Goal: Task Accomplishment & Management: Use online tool/utility

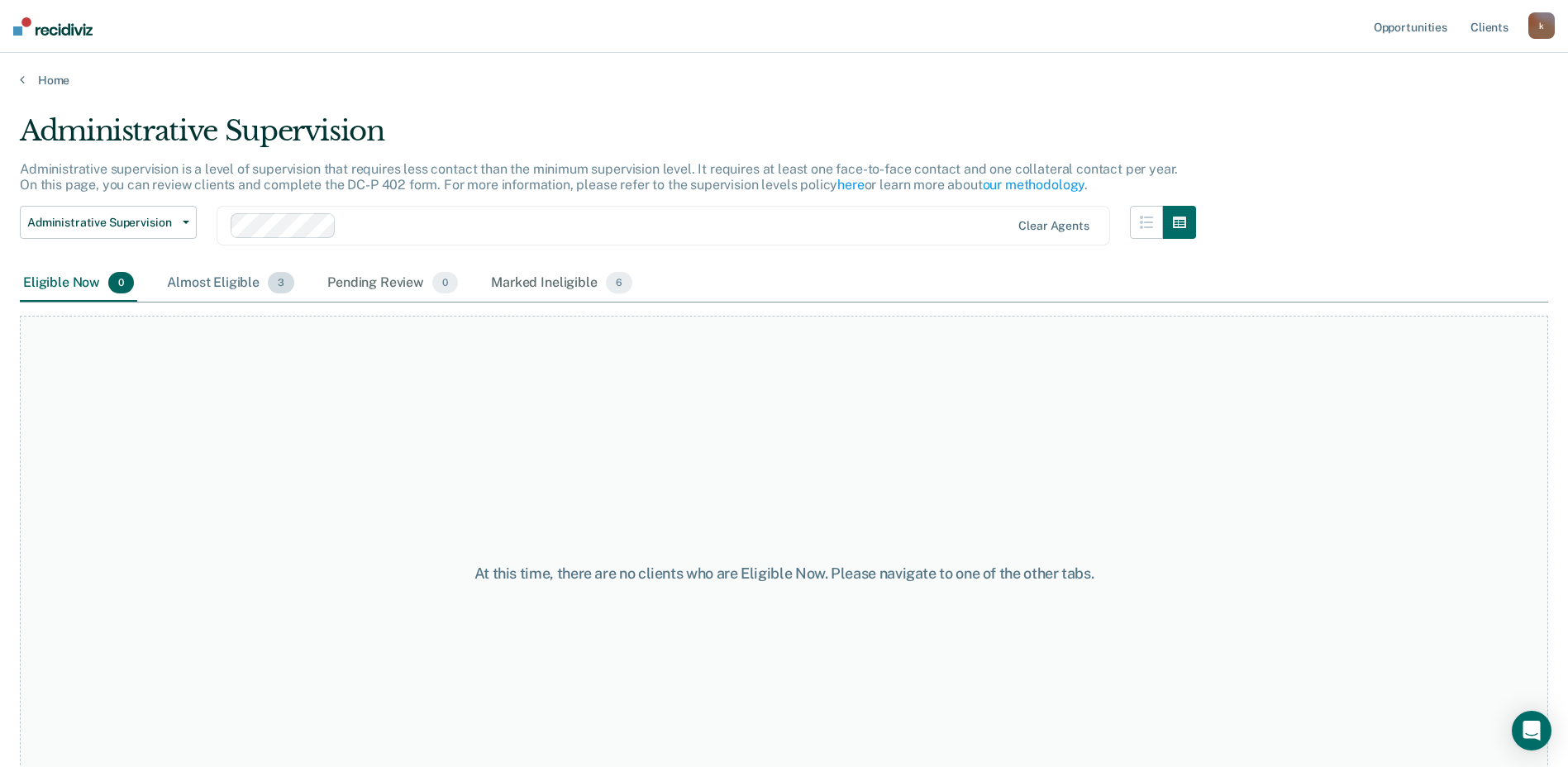
click at [227, 285] on div "Almost Eligible 3" at bounding box center [230, 283] width 134 height 36
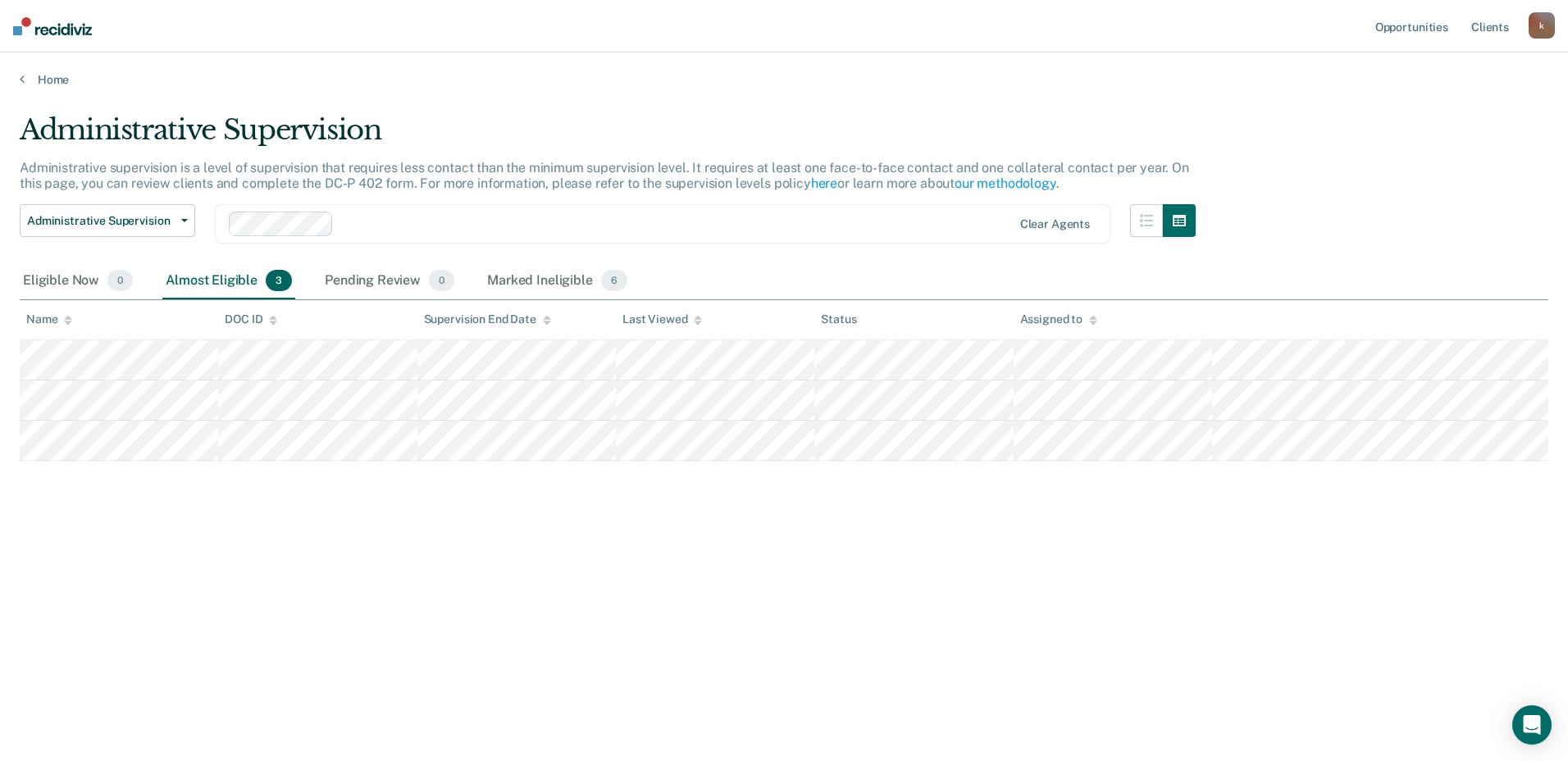
click at [46, 88] on main "Administrative Supervision Administrative supervision is a level of supervision…" at bounding box center [784, 421] width 1568 height 669
click at [53, 76] on link "Home" at bounding box center [783, 79] width 1528 height 15
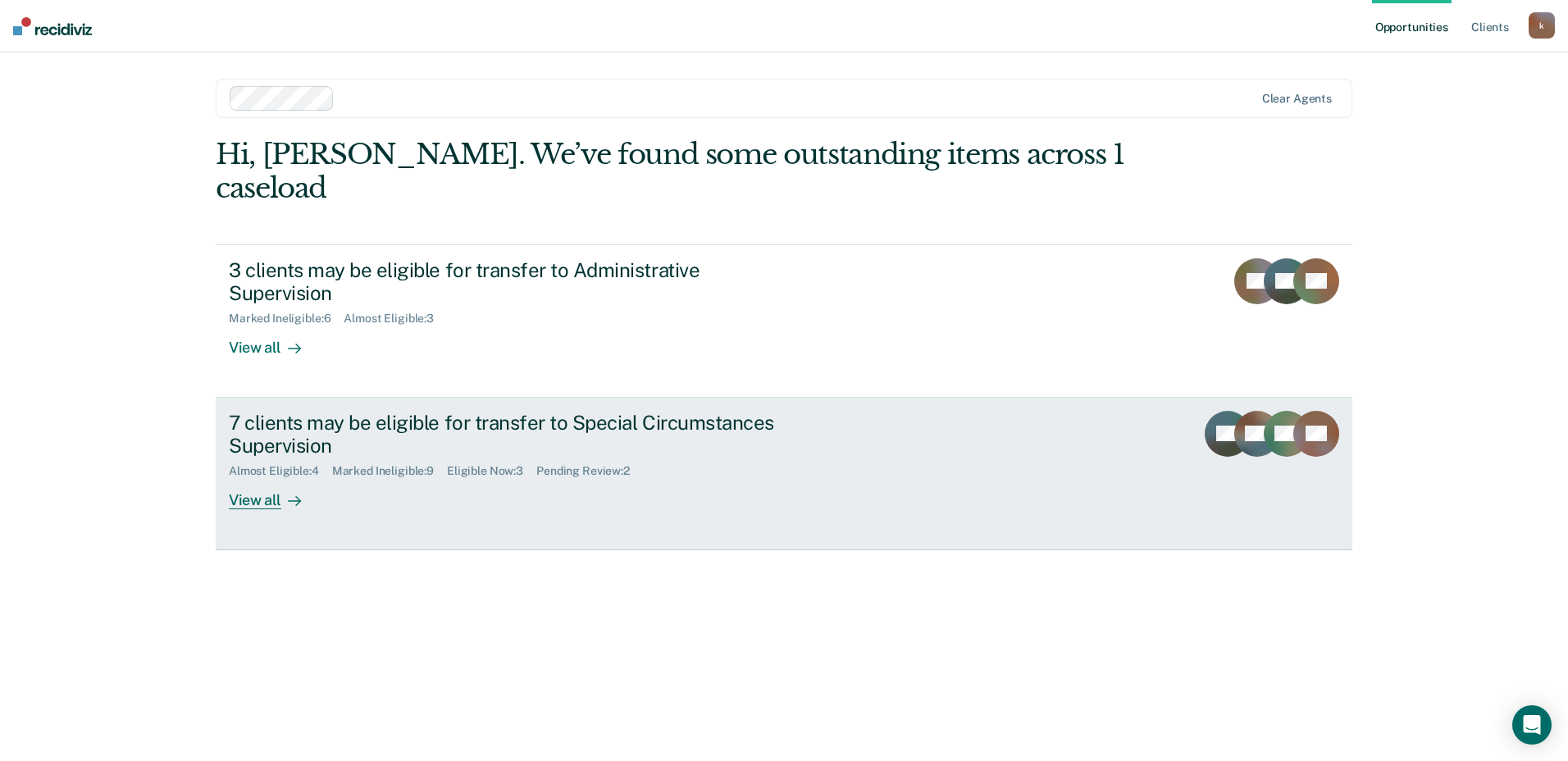
click at [236, 455] on link "7 clients may be eligible for transfer to Special Circumstances Supervision Alm…" at bounding box center [784, 474] width 1136 height 153
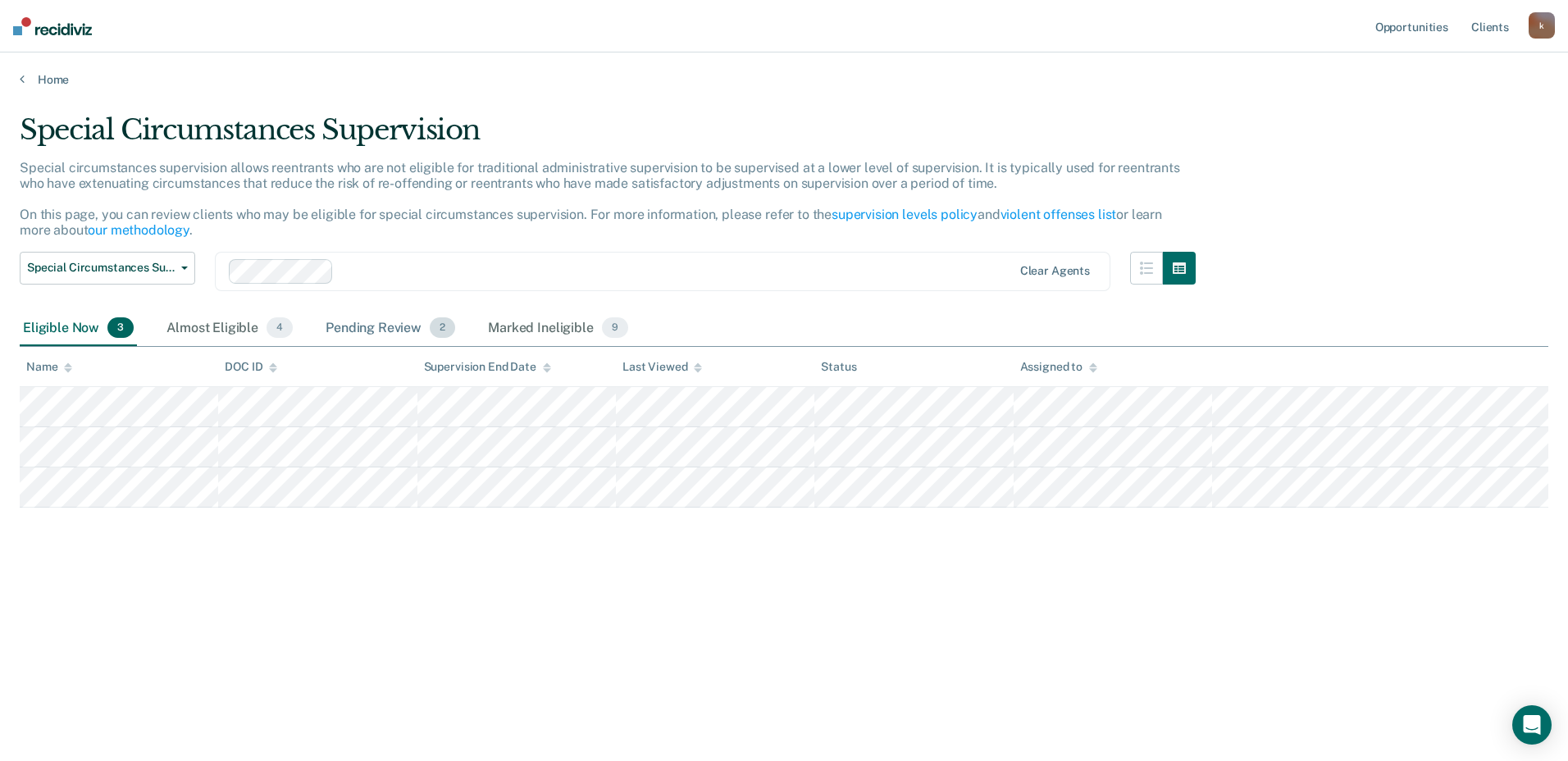
click at [398, 330] on div "Pending Review 2" at bounding box center [390, 328] width 136 height 36
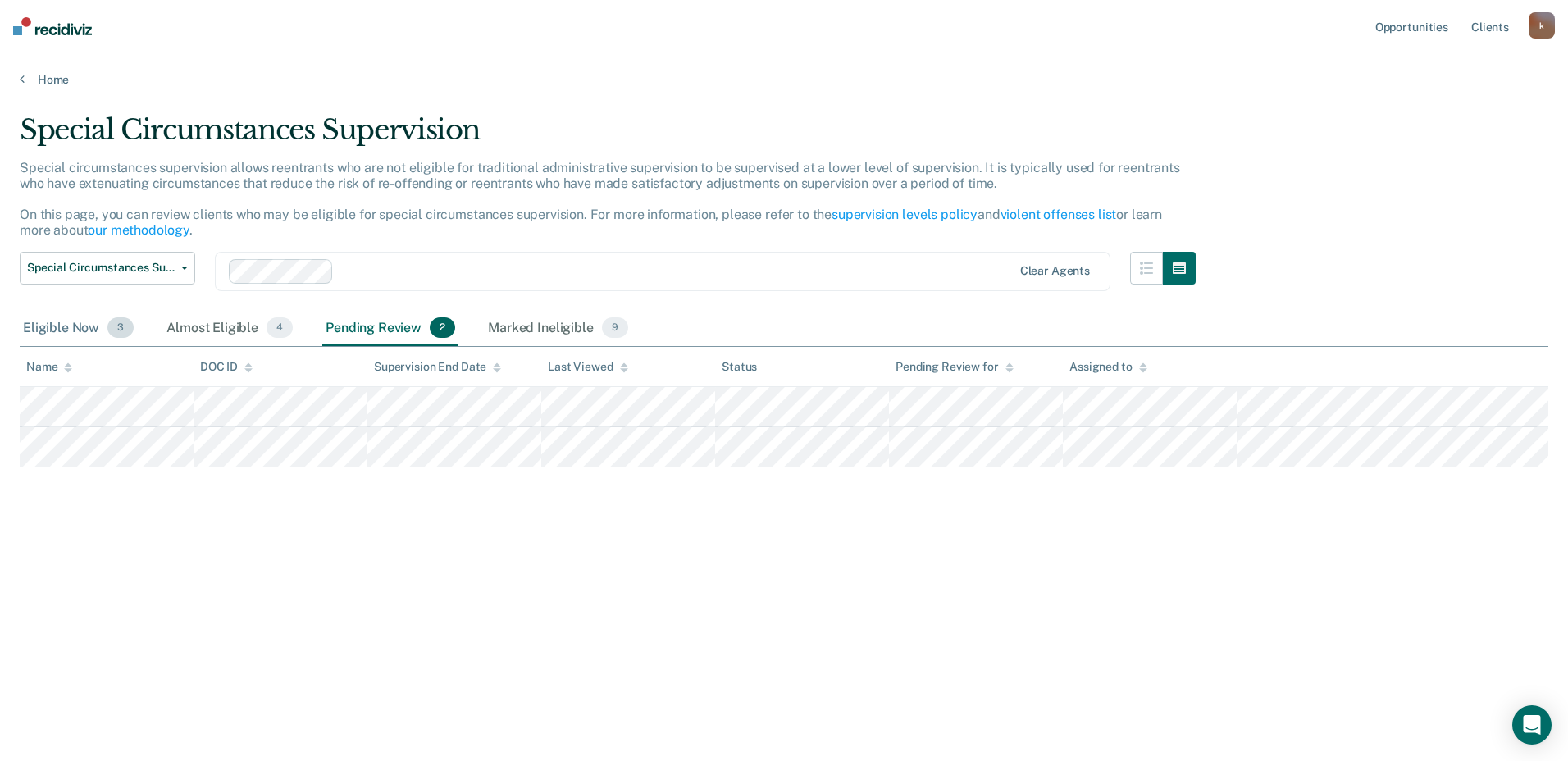
click at [73, 335] on div "Eligible Now 3" at bounding box center [77, 328] width 117 height 36
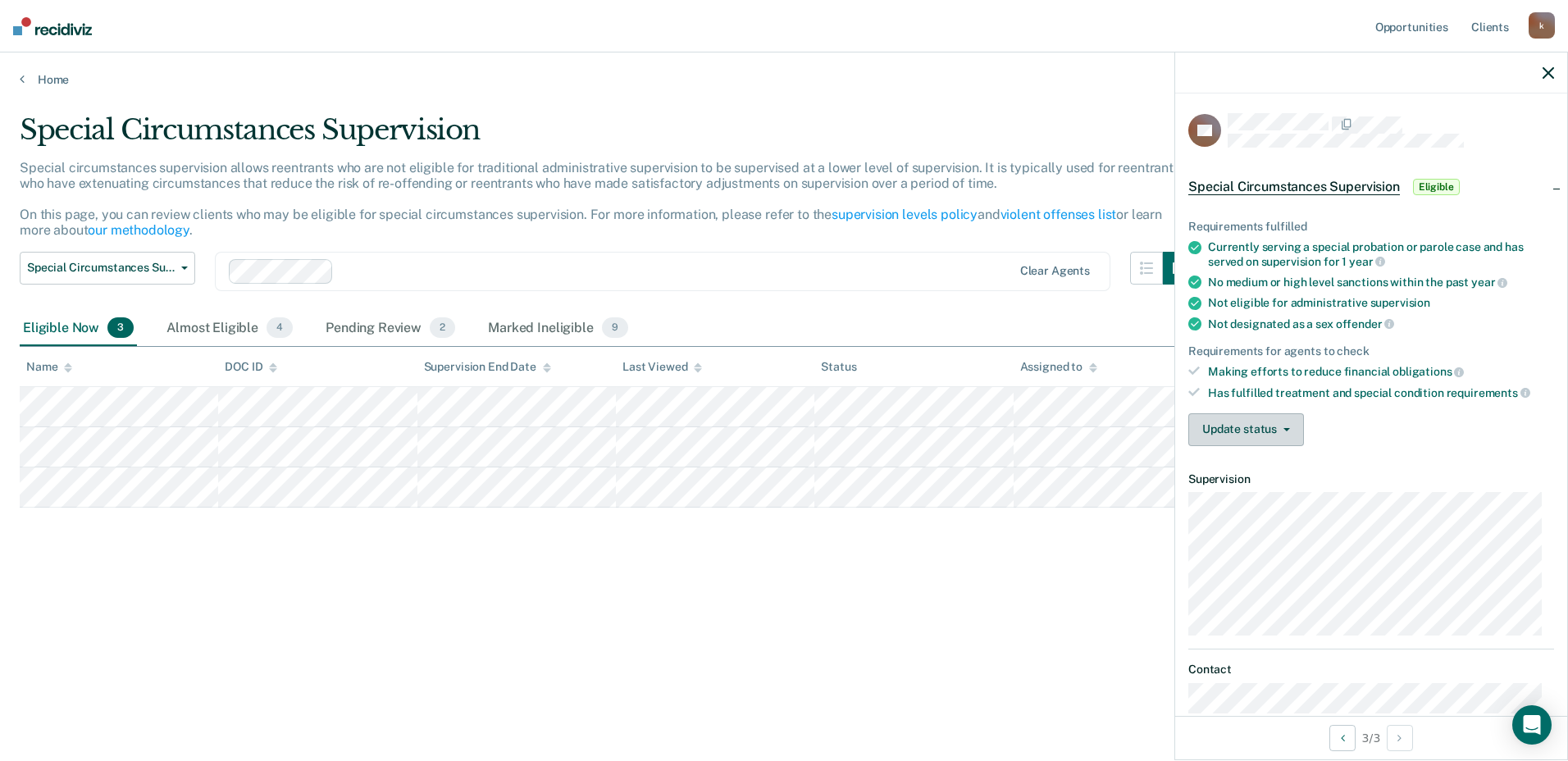
click at [1284, 428] on icon "button" at bounding box center [1286, 429] width 7 height 3
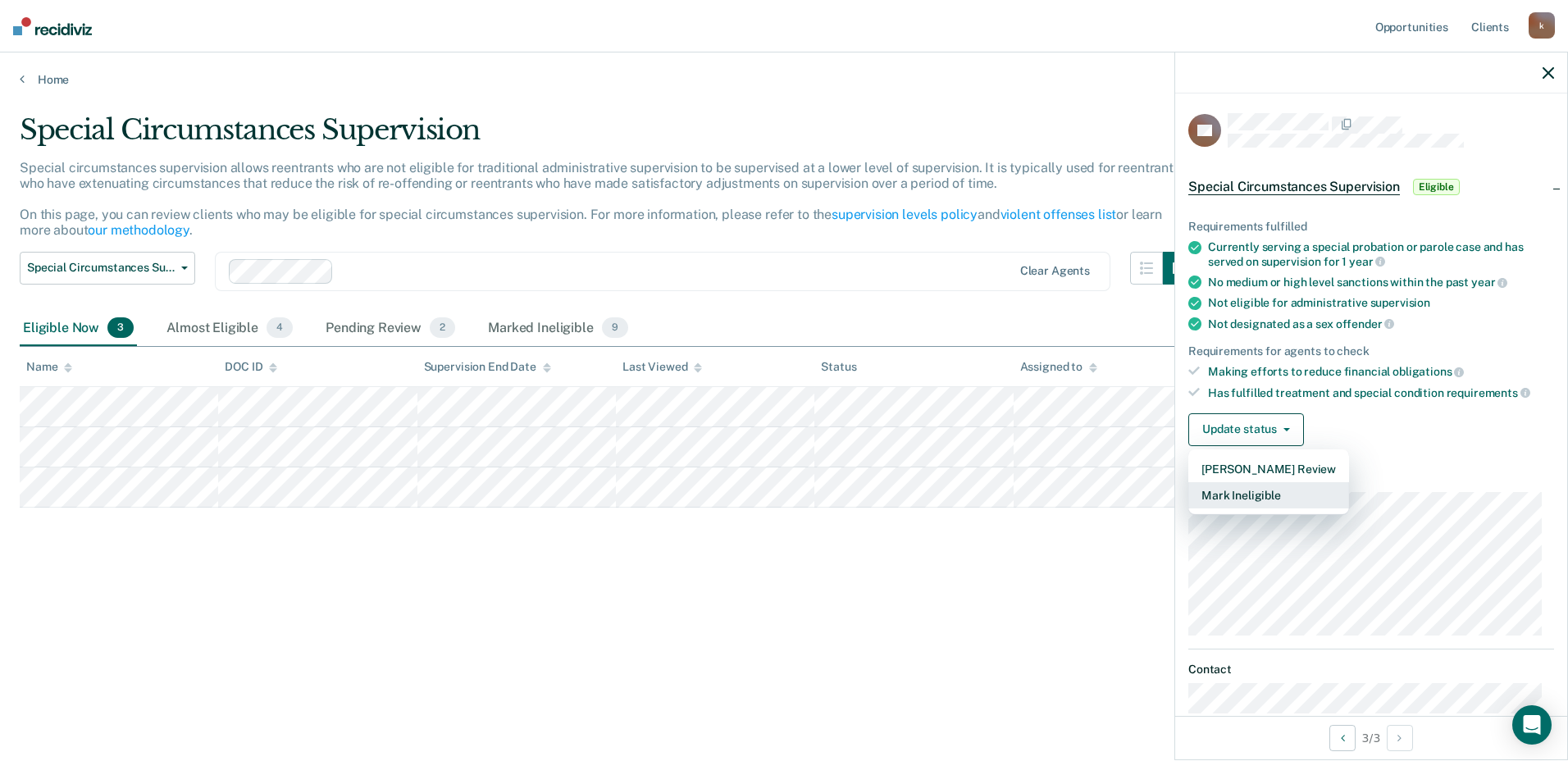
click at [1265, 490] on button "Mark Ineligible" at bounding box center [1268, 495] width 161 height 26
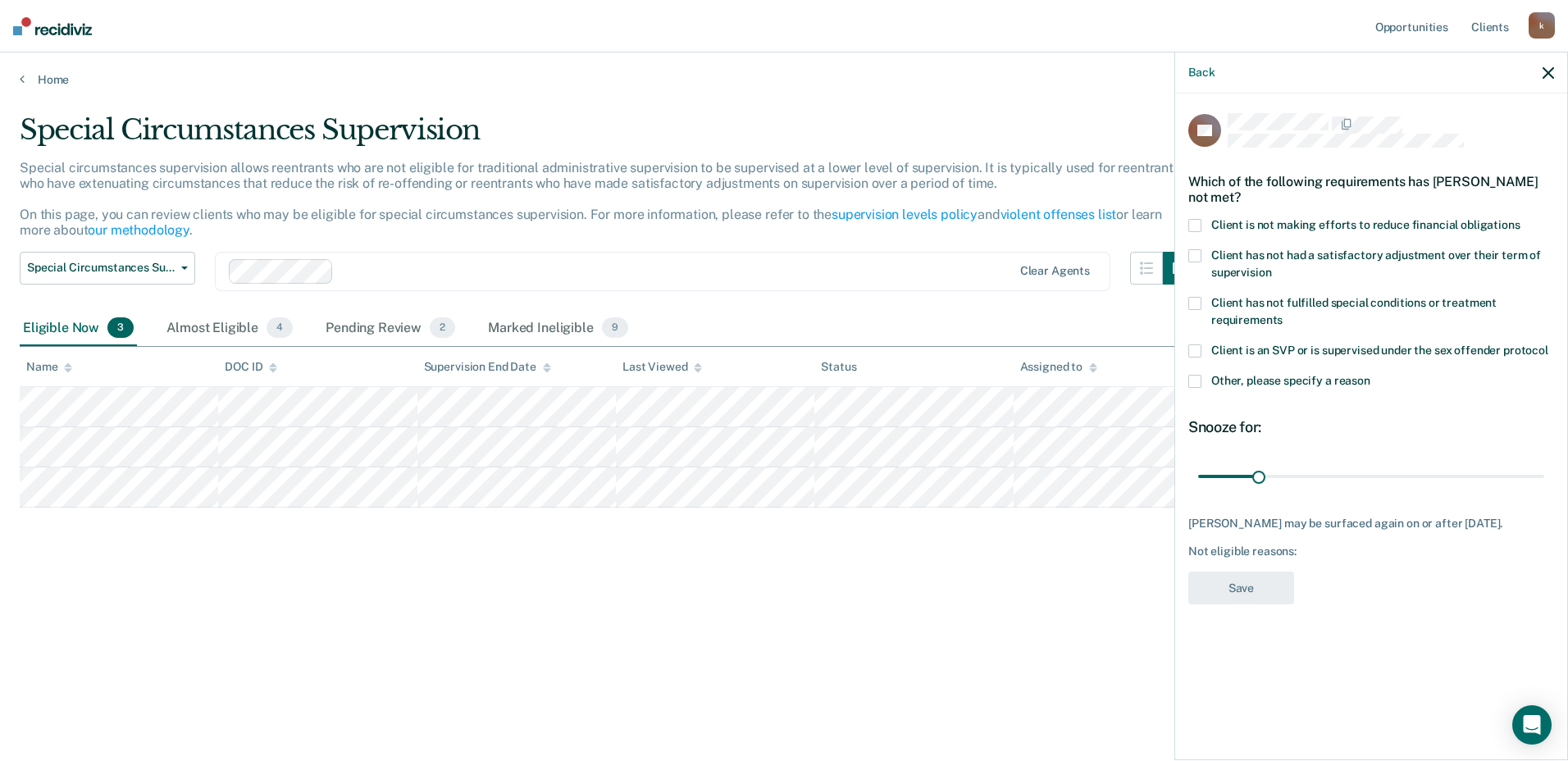
click at [1240, 374] on span "Other, please specify a reason" at bounding box center [1290, 380] width 159 height 14
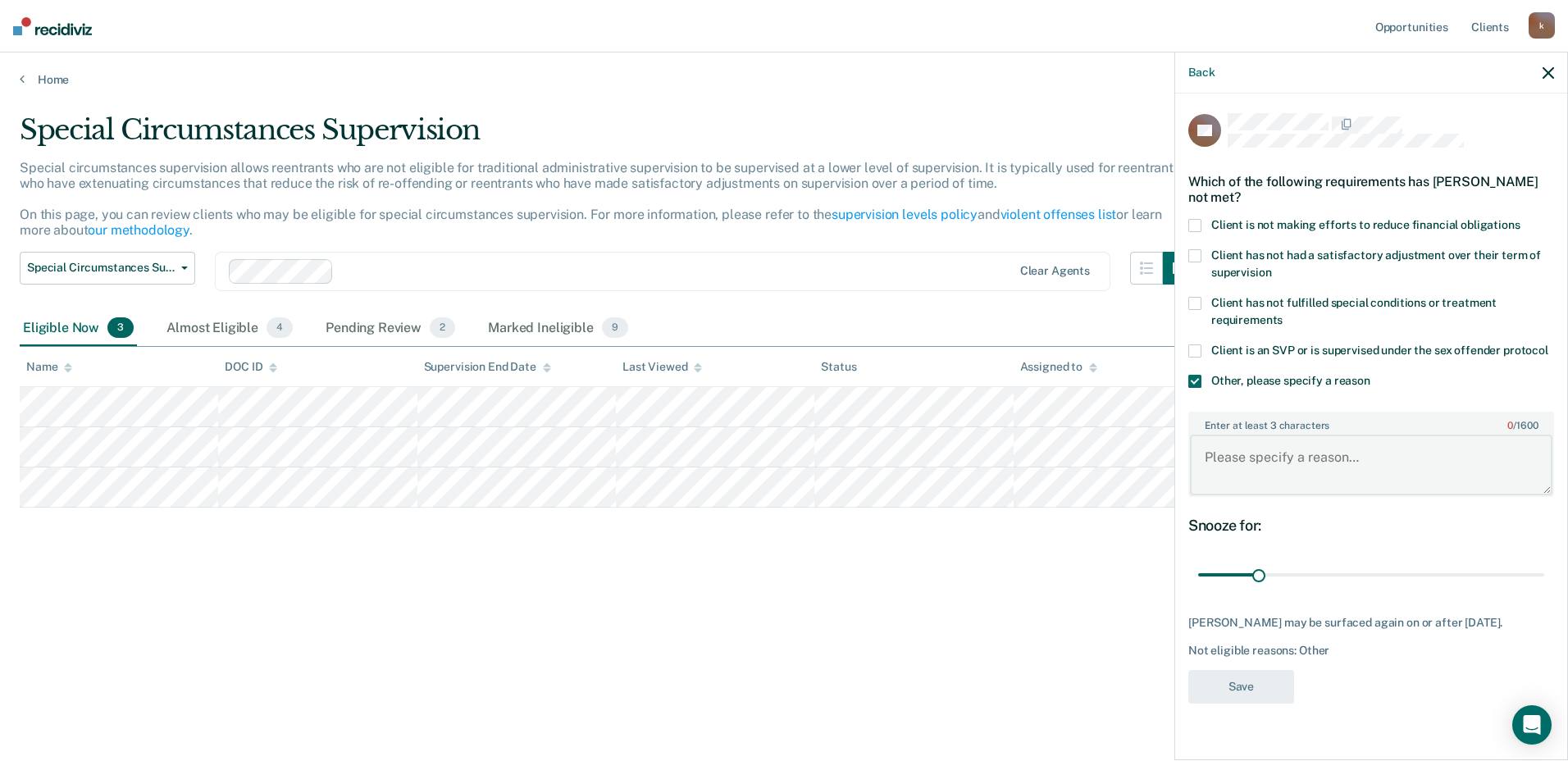
click at [1230, 453] on textarea "Enter at least 3 characters 0 / 1600" at bounding box center [1371, 465] width 362 height 61
type textarea "Violent offense - needs to do a minimum of 5 years before eligible"
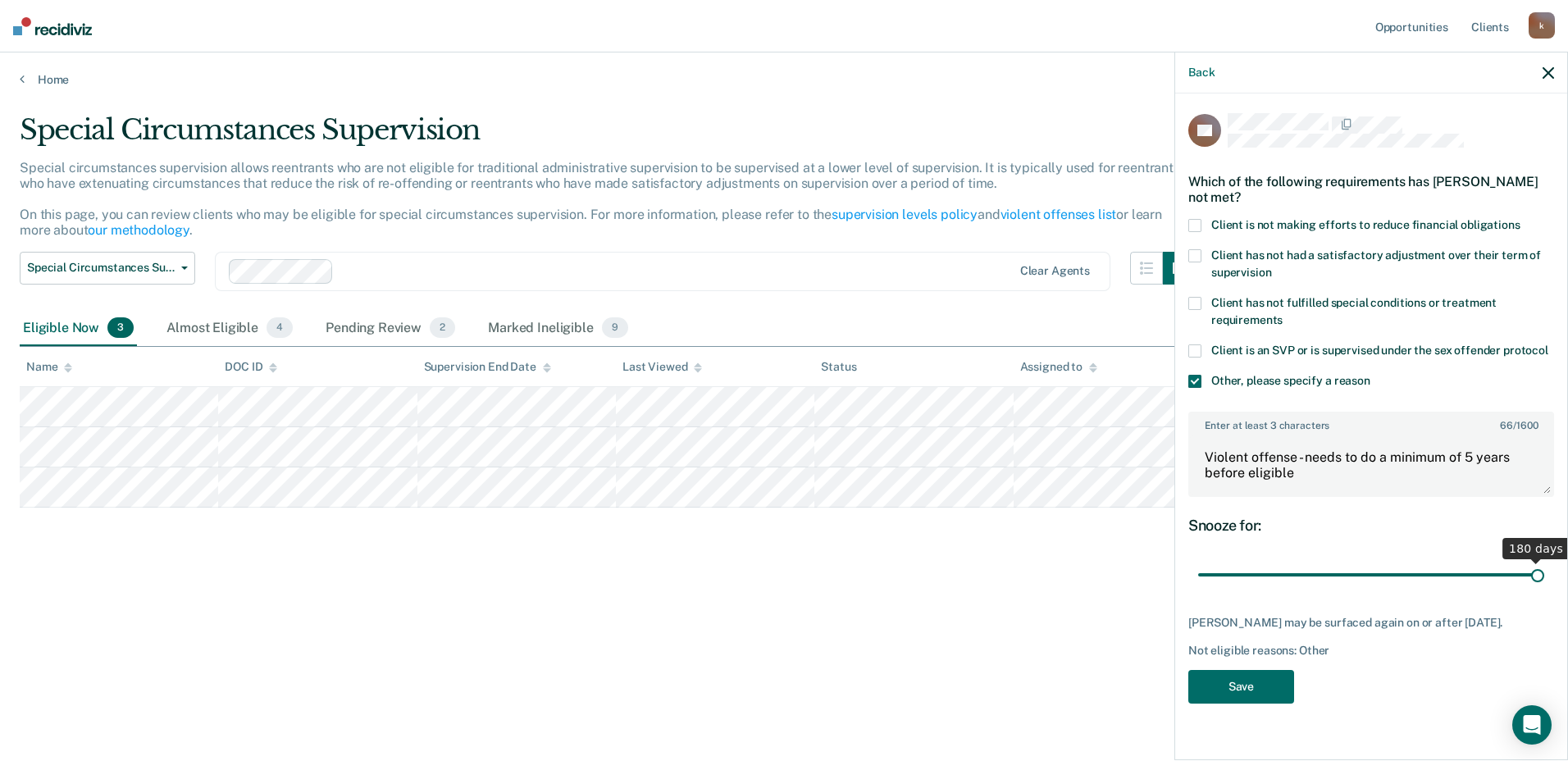
drag, startPoint x: 1261, startPoint y: 573, endPoint x: 1570, endPoint y: 575, distance: 309.0
type input "180"
click at [1544, 575] on input "range" at bounding box center [1371, 575] width 346 height 29
click at [1247, 694] on button "Save" at bounding box center [1240, 686] width 106 height 34
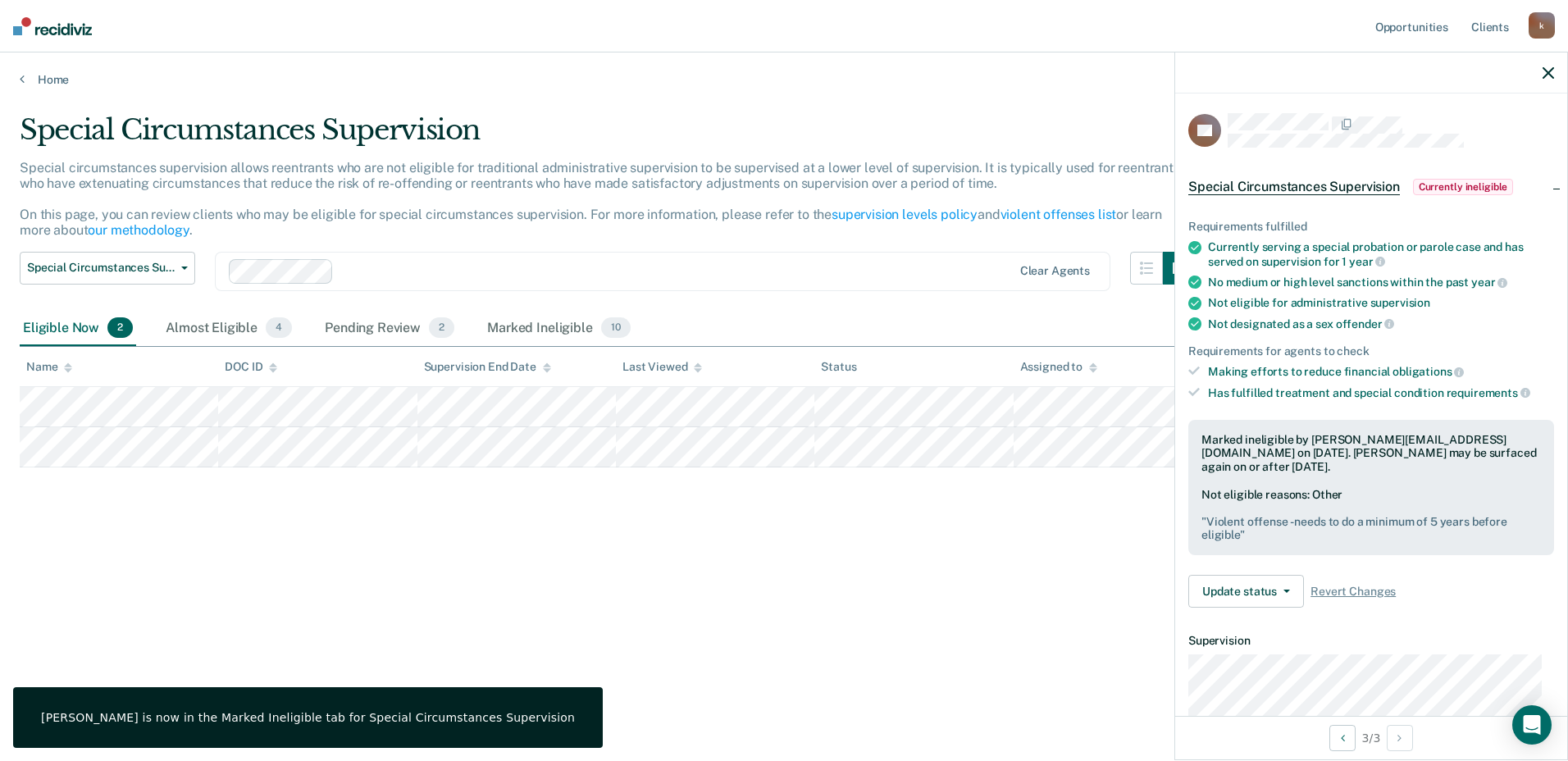
click at [1545, 76] on icon "button" at bounding box center [1548, 73] width 12 height 12
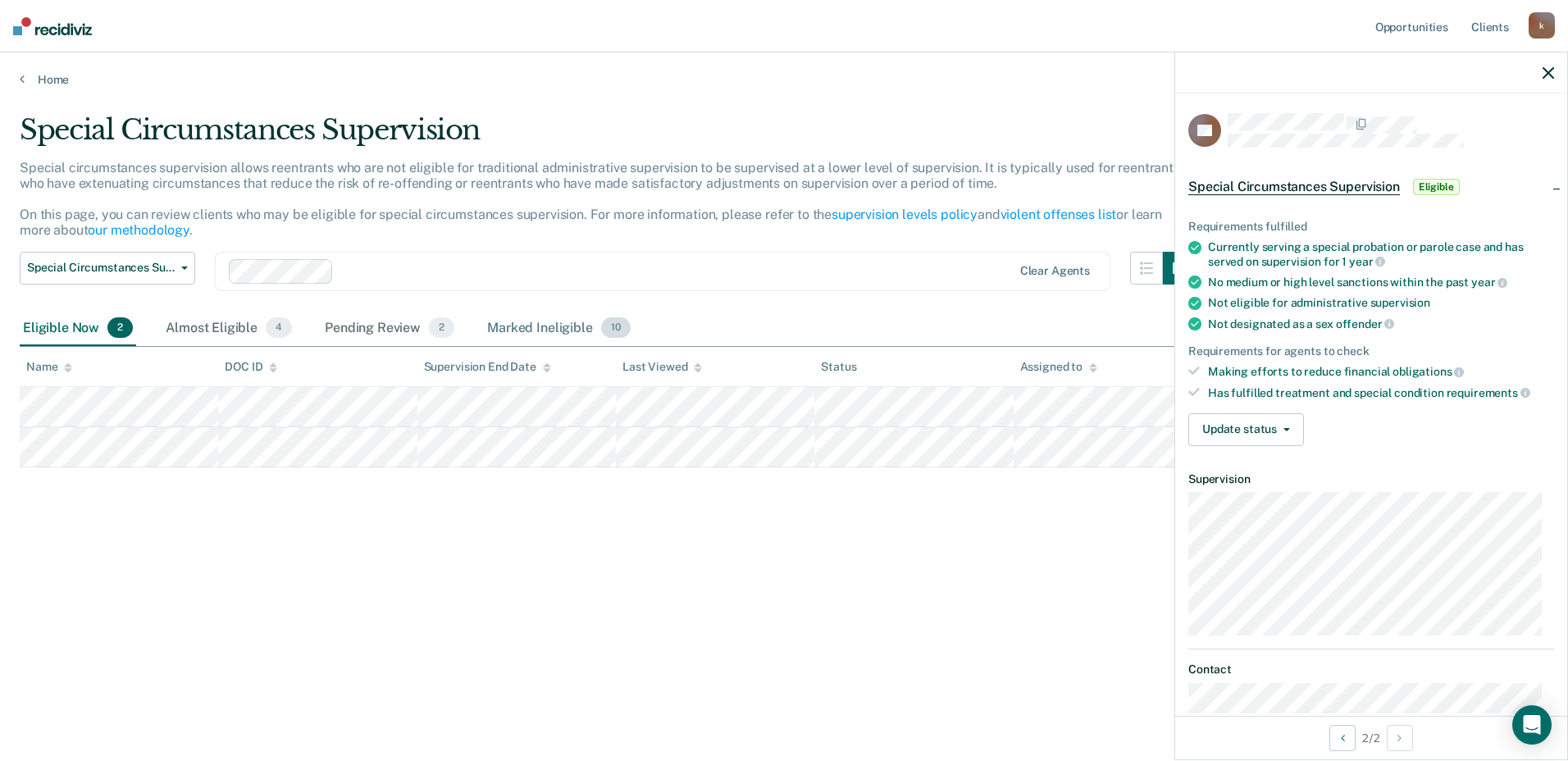
click at [571, 336] on div "Marked Ineligible 10" at bounding box center [558, 328] width 149 height 36
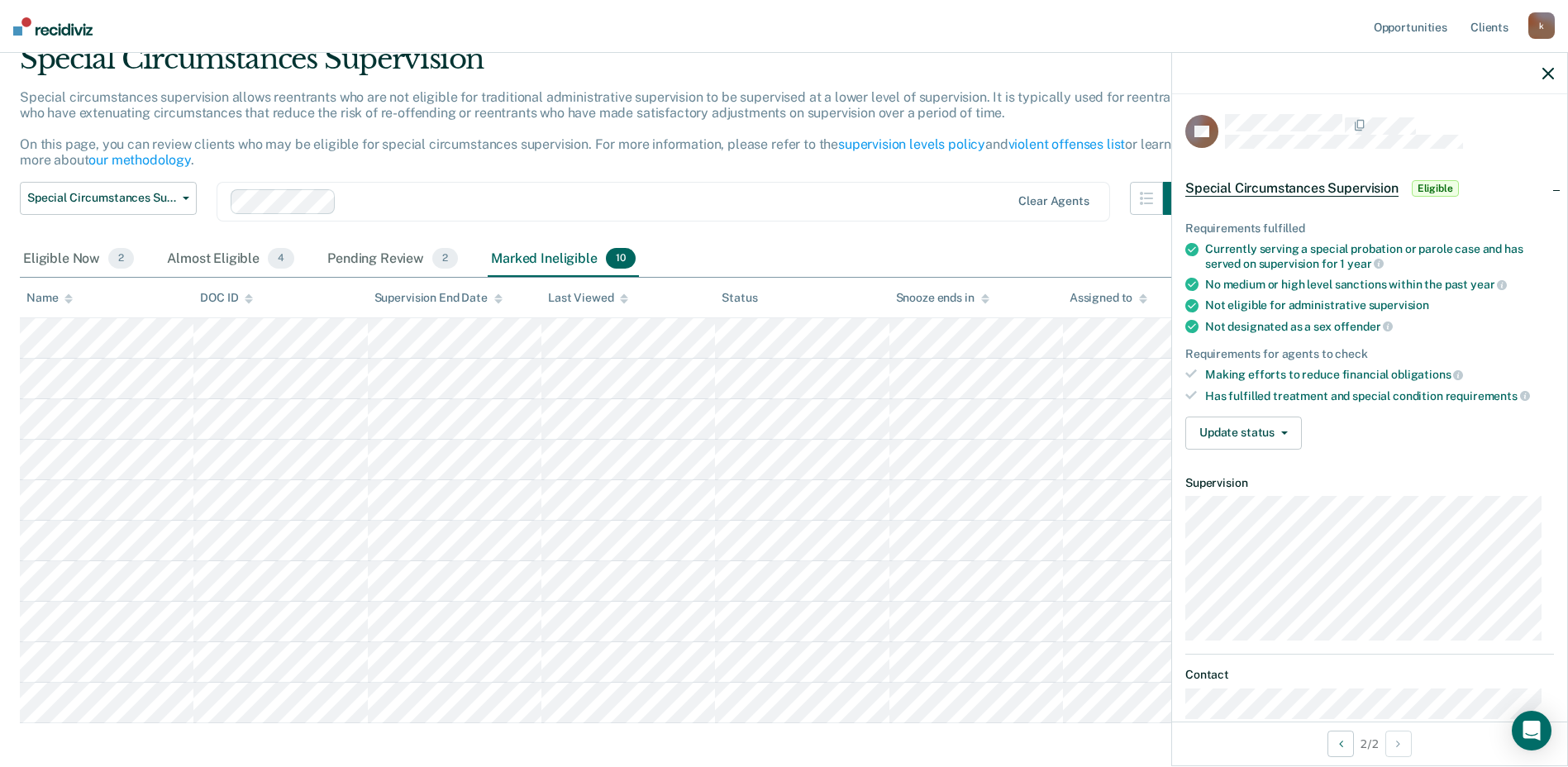
scroll to position [147, 0]
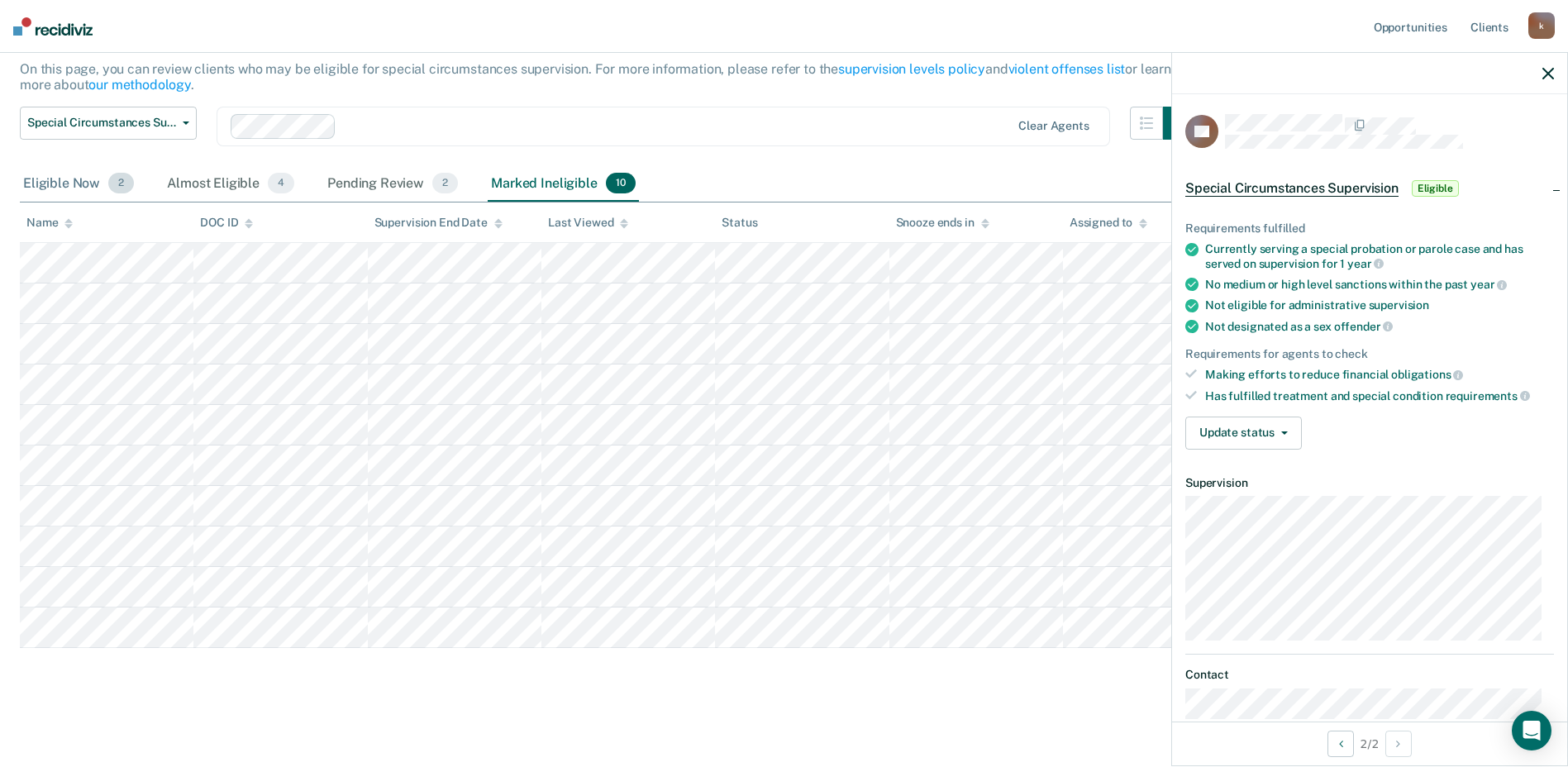
click at [56, 182] on div "Eligible Now 2" at bounding box center [78, 183] width 117 height 36
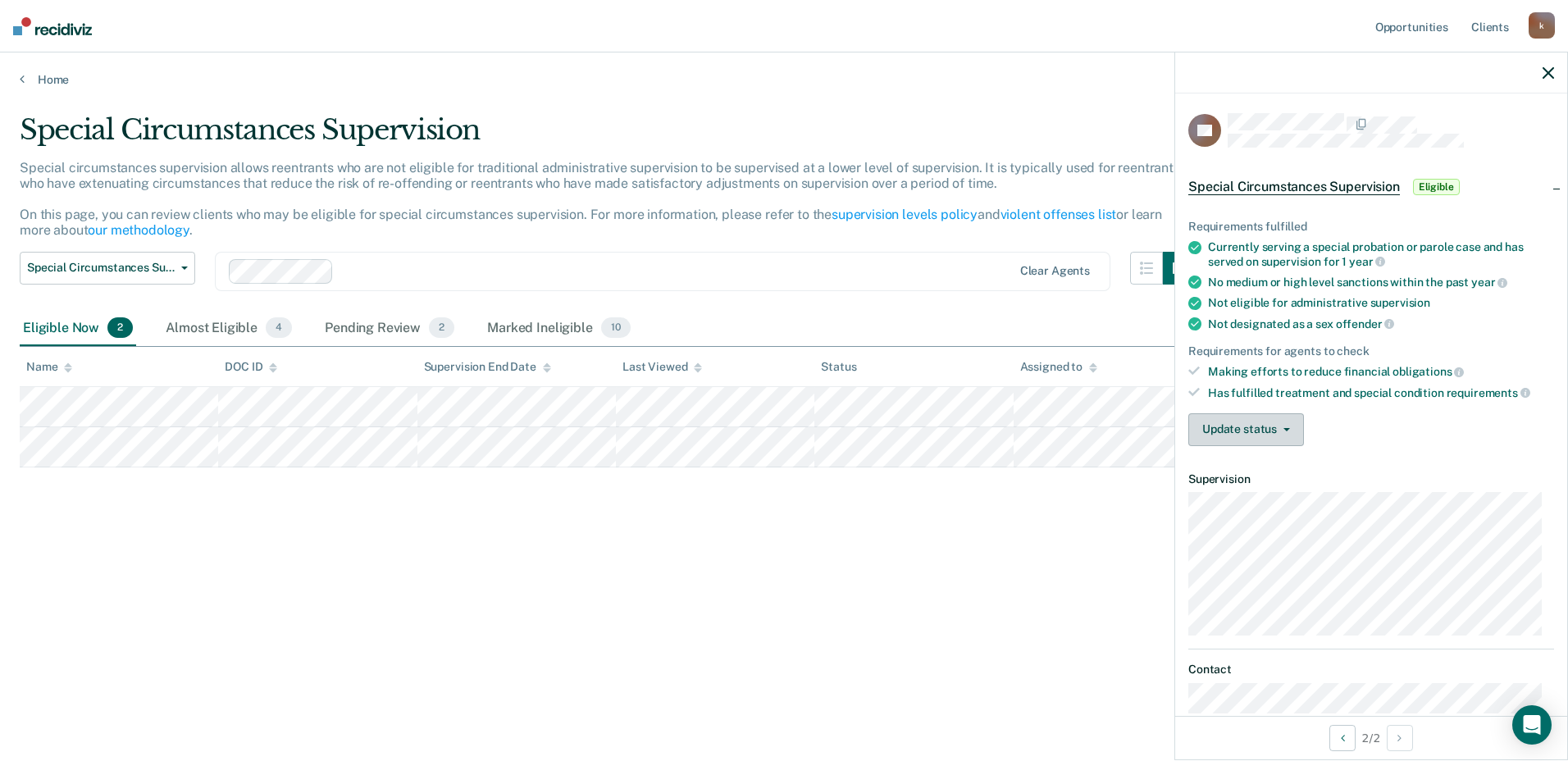
click at [1248, 432] on button "Update status" at bounding box center [1245, 430] width 115 height 33
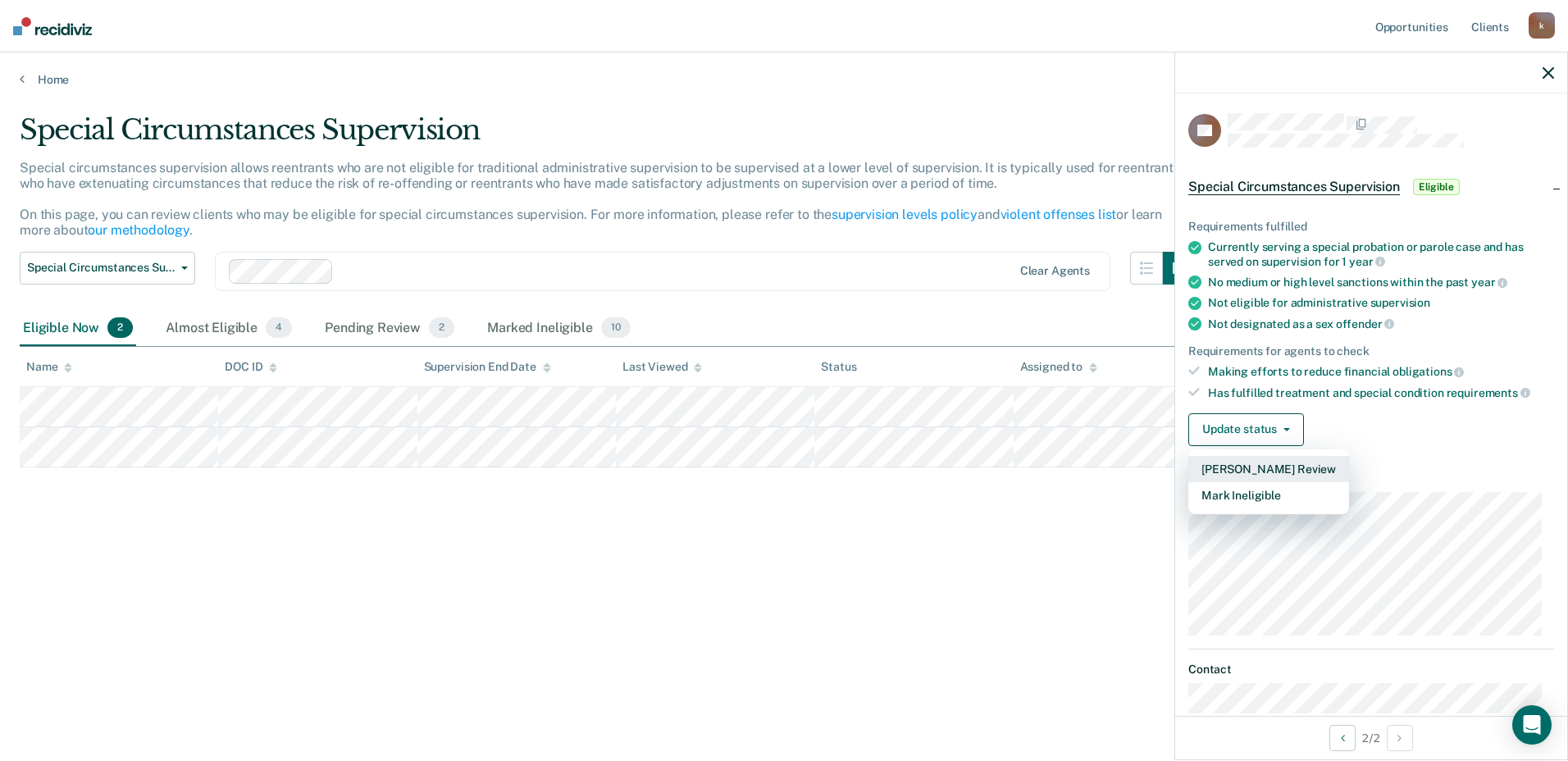
click at [1251, 472] on button "[PERSON_NAME] Review" at bounding box center [1268, 469] width 161 height 26
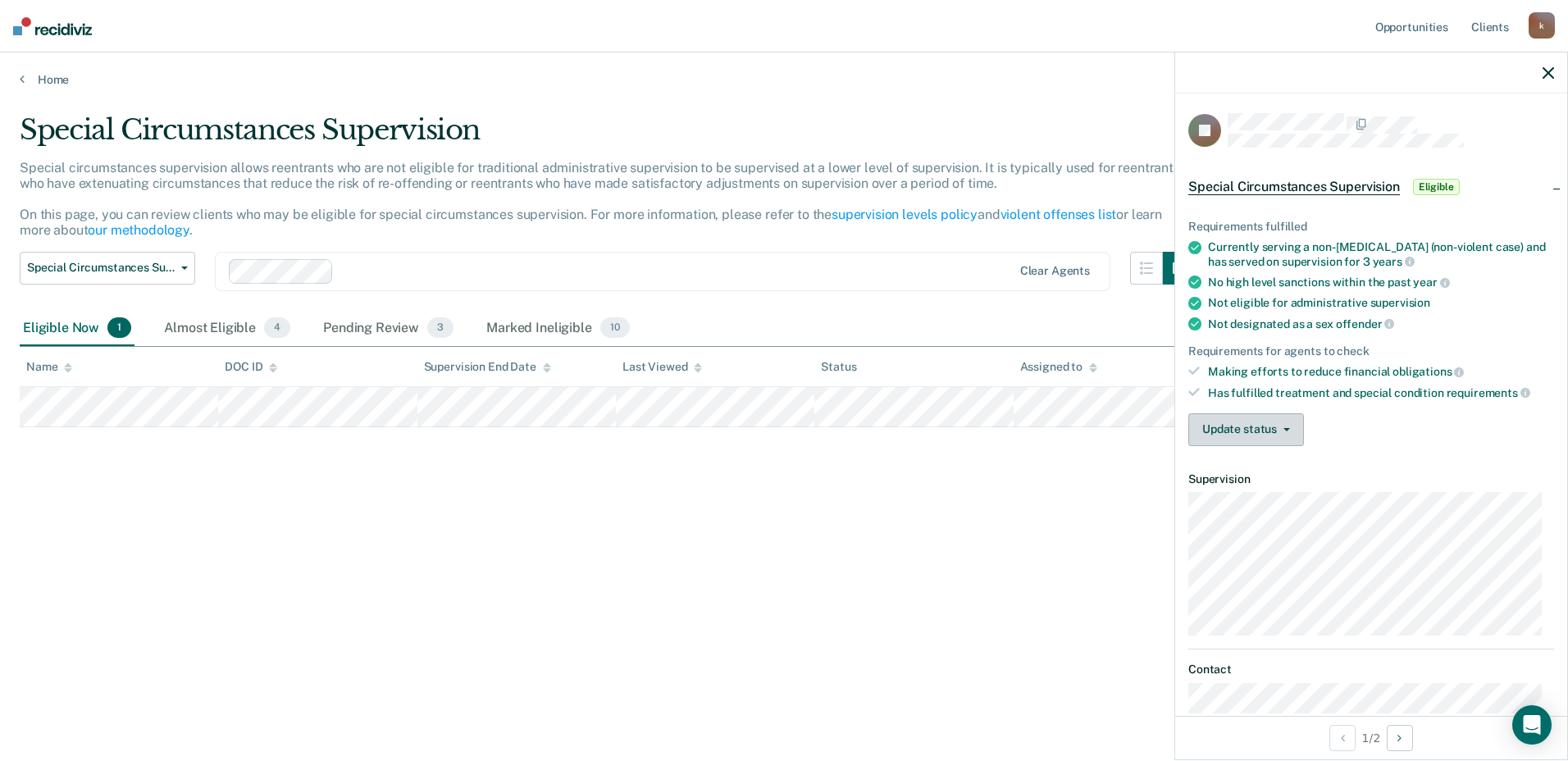
click at [1263, 435] on button "Update status" at bounding box center [1245, 430] width 115 height 33
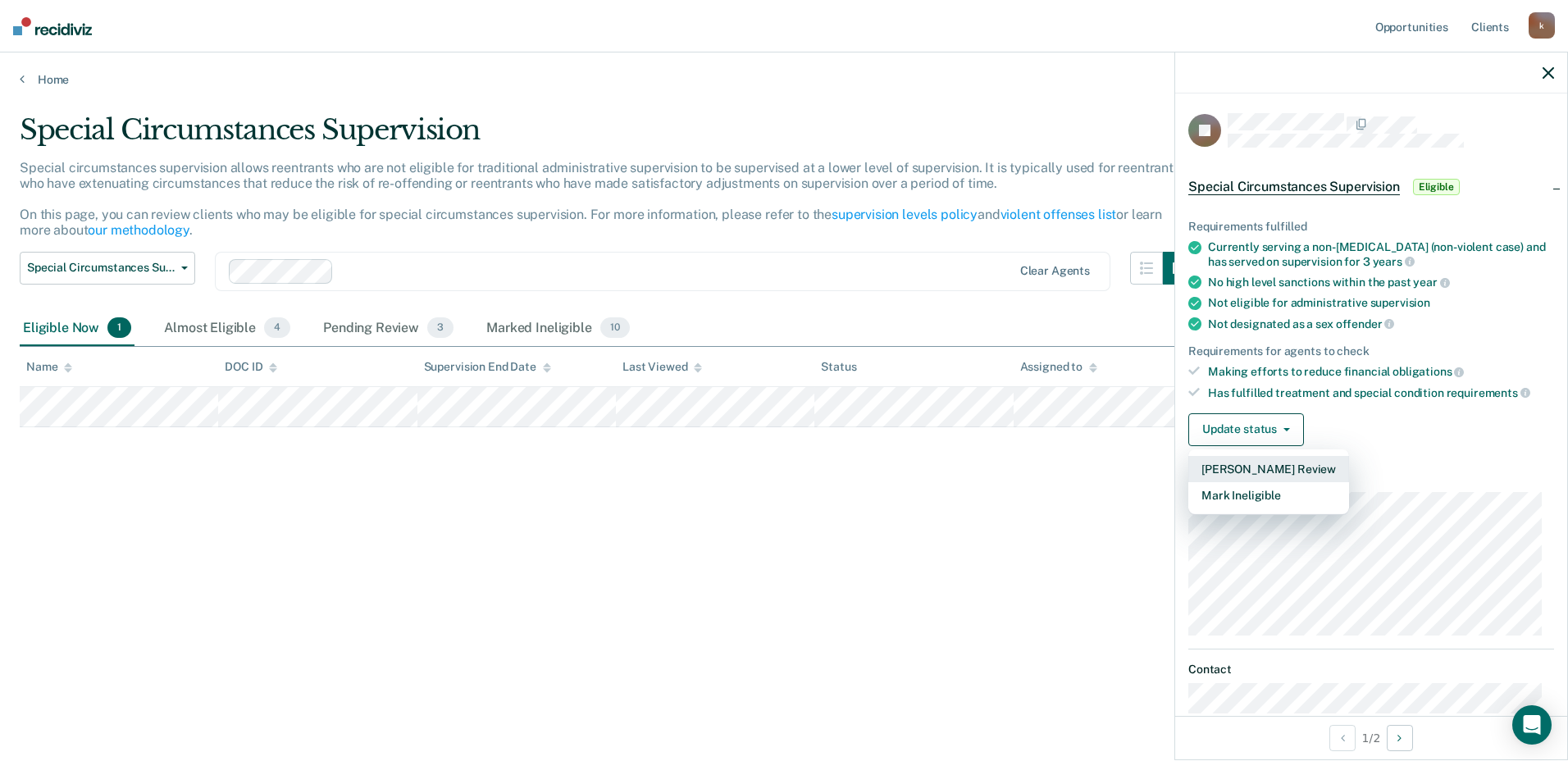
click at [1242, 465] on button "[PERSON_NAME] Review" at bounding box center [1268, 469] width 161 height 26
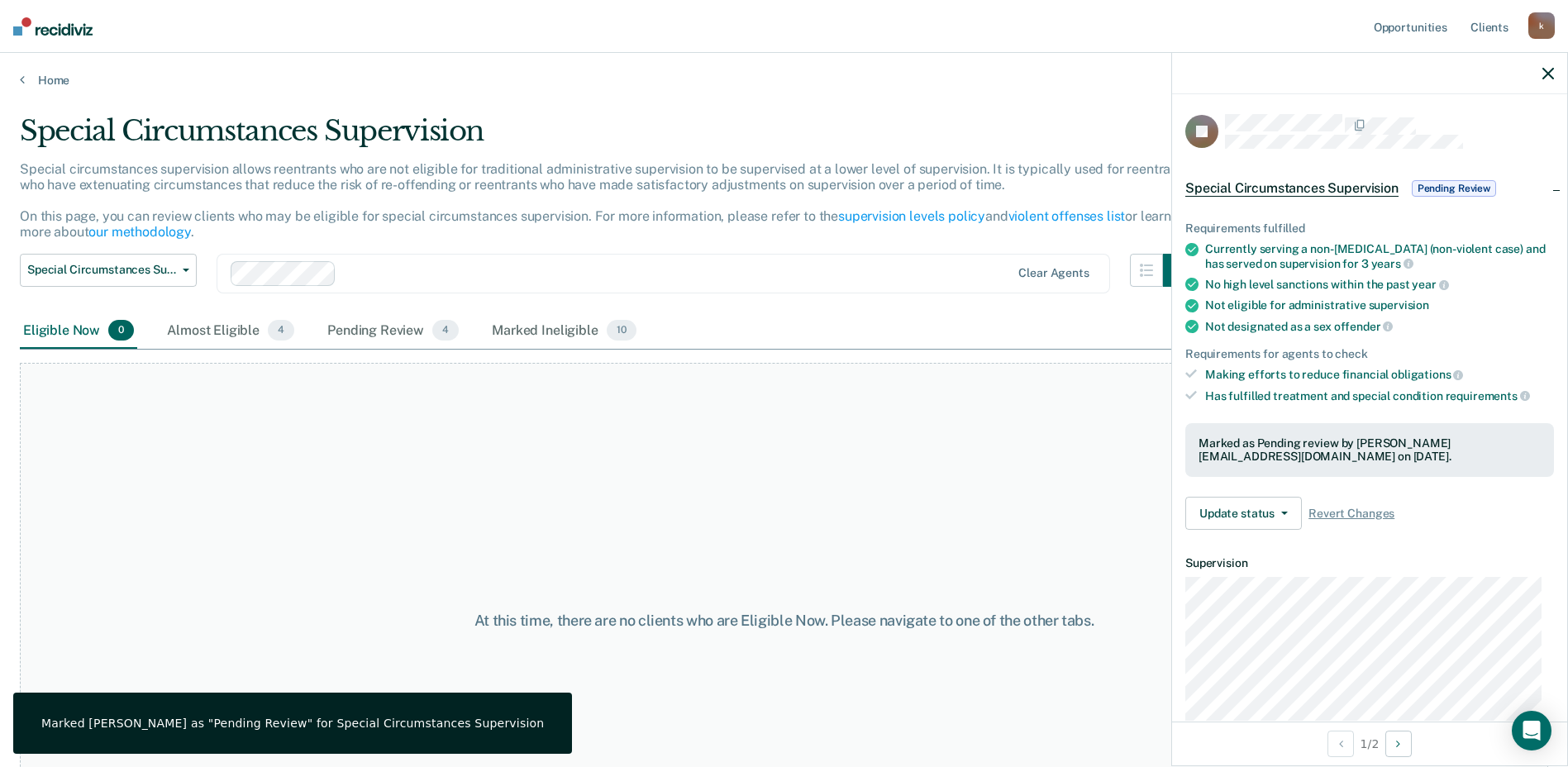
click at [41, 72] on div "Home" at bounding box center [784, 70] width 1568 height 35
click at [43, 78] on link "Home" at bounding box center [784, 80] width 1528 height 15
